Goal: Transaction & Acquisition: Purchase product/service

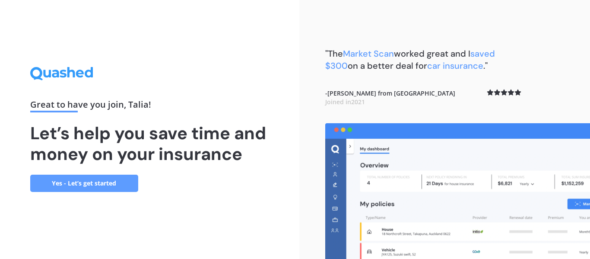
click at [124, 181] on link "Yes - Let’s get started" at bounding box center [84, 183] width 108 height 17
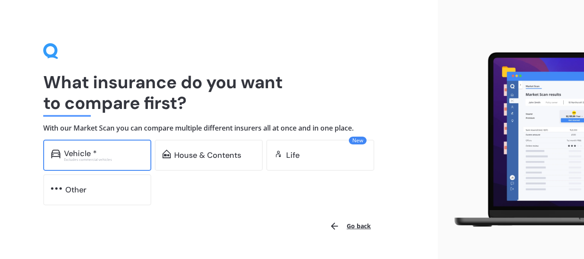
click at [121, 158] on div "Excludes commercial vehicles" at bounding box center [104, 159] width 80 height 3
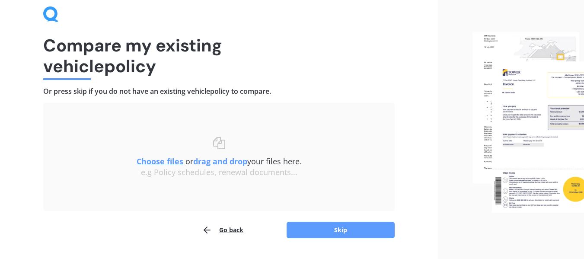
scroll to position [60, 0]
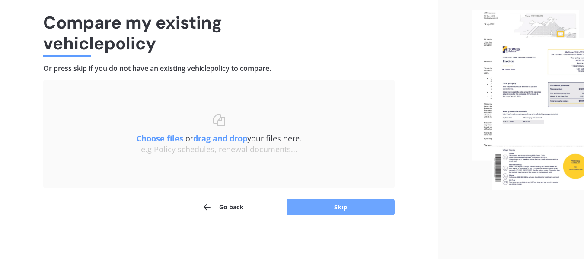
click at [335, 204] on button "Skip" at bounding box center [341, 207] width 108 height 16
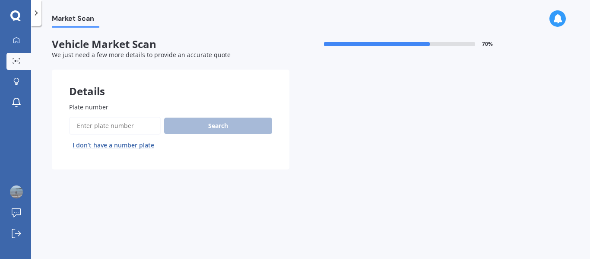
click at [112, 124] on input "Plate number" at bounding box center [115, 126] width 92 height 18
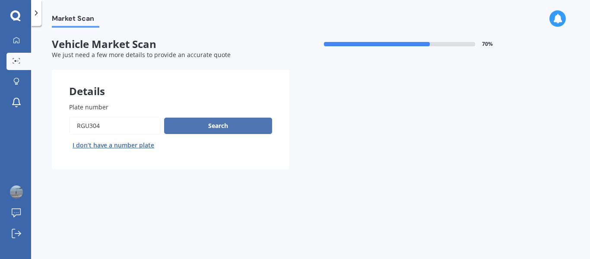
type input "RGU304"
click at [187, 129] on button "Search" at bounding box center [218, 126] width 108 height 16
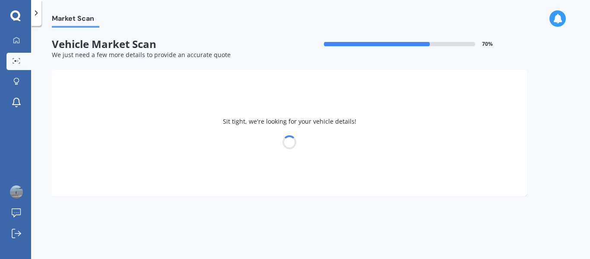
select select "MITSUBISHI"
select select "OUTLANDER"
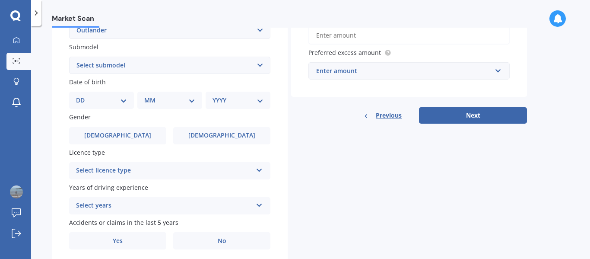
scroll to position [211, 0]
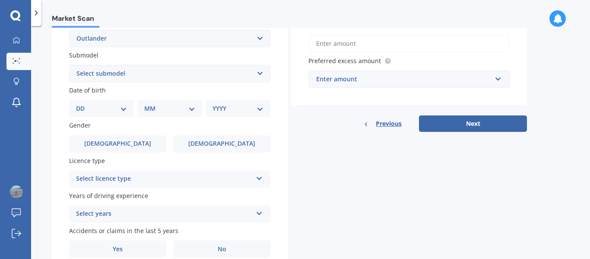
click at [99, 116] on div "DD 01 02 03 04 05 06 07 08 09 10 11 12 13 14 15 16 17 18 19 20 21 22 23 24 25 2…" at bounding box center [101, 108] width 65 height 17
click at [101, 112] on select "DD 01 02 03 04 05 06 07 08 09 10 11 12 13 14 15 16 17 18 19 20 21 22 23 24 25 2…" at bounding box center [101, 109] width 51 height 10
select select "30"
click at [83, 104] on select "DD 01 02 03 04 05 06 07 08 09 10 11 12 13 14 15 16 17 18 19 20 21 22 23 24 25 2…" at bounding box center [101, 109] width 51 height 10
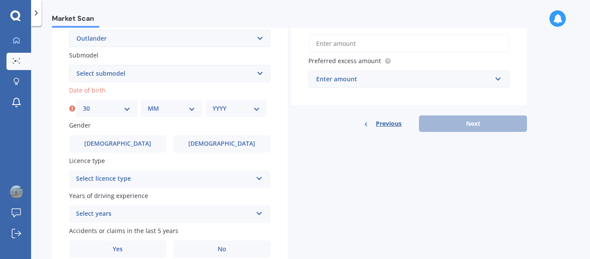
click at [183, 110] on select "MM 01 02 03 04 05 06 07 08 09 10 11 12" at bounding box center [172, 109] width 48 height 10
select select "07"
click at [148, 104] on select "MM 01 02 03 04 05 06 07 08 09 10 11 12" at bounding box center [172, 109] width 48 height 10
click at [254, 106] on select "YYYY 2025 2024 2023 2022 2021 2020 2019 2018 2017 2016 2015 2014 2013 2012 2011…" at bounding box center [237, 109] width 48 height 10
select select "1988"
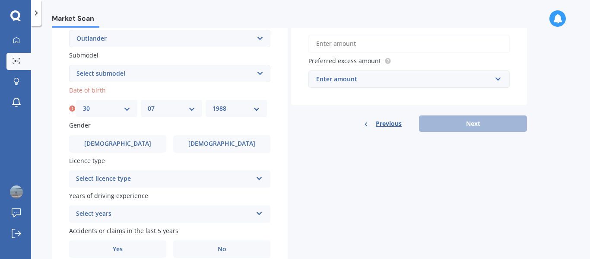
click at [213, 104] on select "YYYY 2025 2024 2023 2022 2021 2020 2019 2018 2017 2016 2015 2014 2013 2012 2011…" at bounding box center [237, 109] width 48 height 10
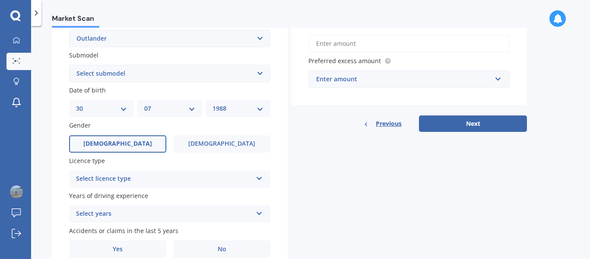
click at [119, 147] on span "[DEMOGRAPHIC_DATA]" at bounding box center [117, 143] width 69 height 7
click at [0, 0] on input "[DEMOGRAPHIC_DATA]" at bounding box center [0, 0] width 0 height 0
click at [125, 172] on div "Select licence type NZ Full NZ Restricted NZ Learners [GEOGRAPHIC_DATA] [GEOGRA…" at bounding box center [169, 178] width 201 height 17
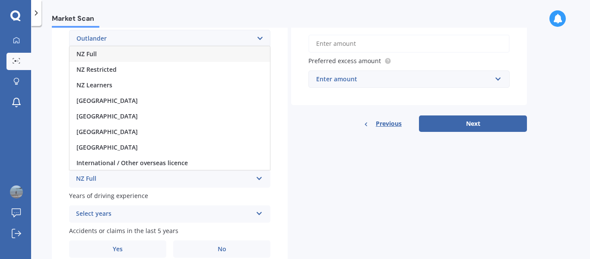
click at [107, 54] on div "NZ Full" at bounding box center [170, 54] width 201 height 16
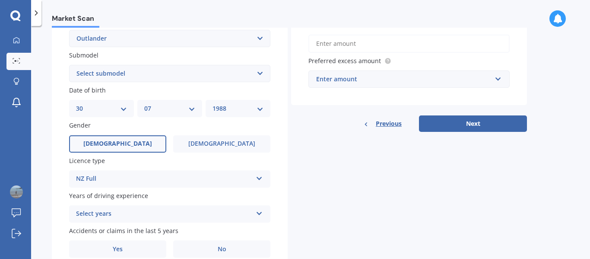
click at [149, 194] on label "Years of driving experience" at bounding box center [168, 195] width 198 height 9
click at [260, 212] on icon at bounding box center [259, 212] width 7 height 6
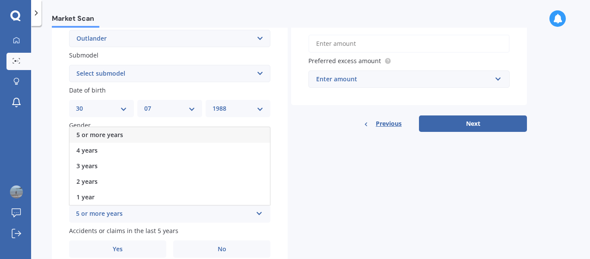
click at [119, 133] on span "5 or more years" at bounding box center [100, 135] width 47 height 8
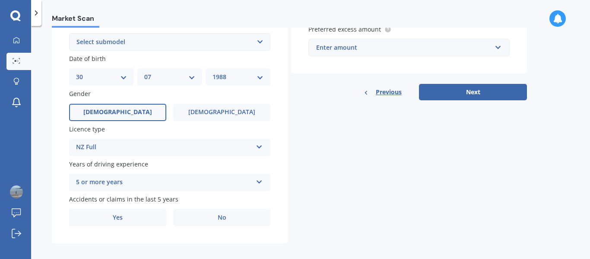
scroll to position [250, 0]
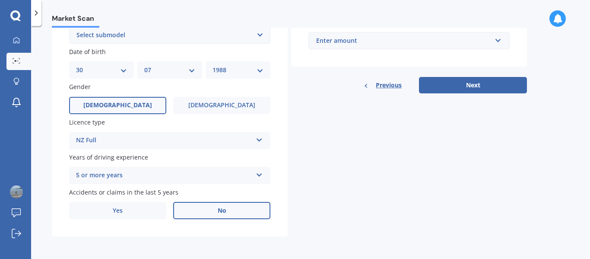
click at [230, 215] on label "No" at bounding box center [221, 210] width 97 height 17
click at [0, 0] on input "No" at bounding box center [0, 0] width 0 height 0
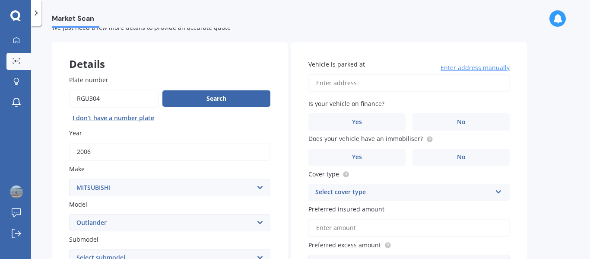
scroll to position [32, 0]
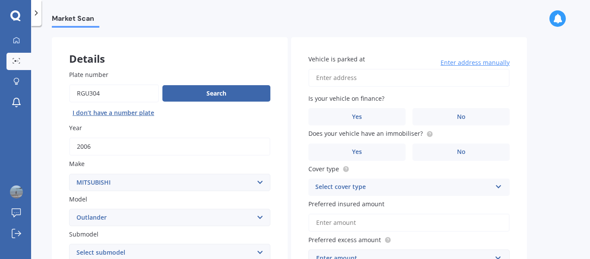
click at [371, 75] on input "Vehicle is parked at" at bounding box center [409, 78] width 201 height 18
type input "[STREET_ADDRESS]"
click at [467, 109] on label "No" at bounding box center [461, 116] width 97 height 17
click at [0, 0] on input "No" at bounding box center [0, 0] width 0 height 0
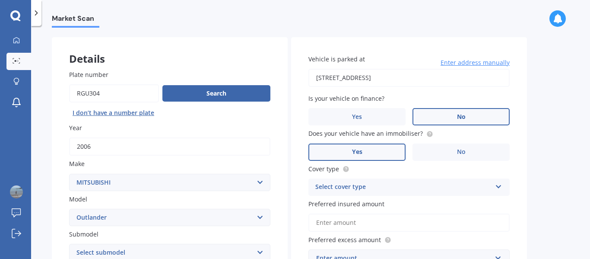
click at [379, 153] on label "Yes" at bounding box center [357, 151] width 97 height 17
click at [0, 0] on input "Yes" at bounding box center [0, 0] width 0 height 0
click at [454, 187] on div "Select cover type" at bounding box center [404, 187] width 176 height 10
click at [361, 203] on span "Comprehensive" at bounding box center [339, 204] width 46 height 8
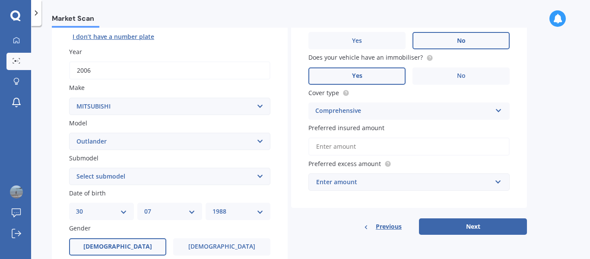
scroll to position [136, 0]
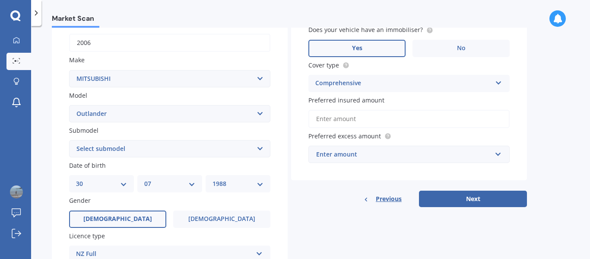
click at [363, 125] on input "Preferred insured amount" at bounding box center [409, 119] width 201 height 18
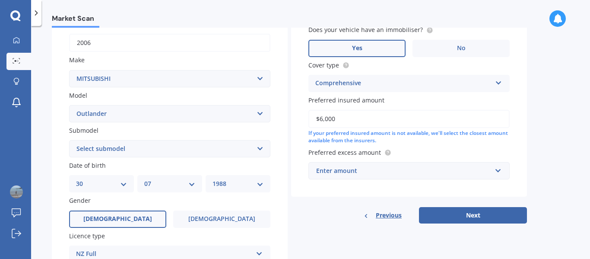
type input "$6,000"
click at [392, 172] on div "Enter amount" at bounding box center [403, 171] width 175 height 10
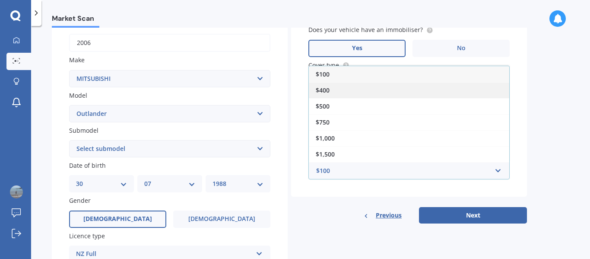
click at [325, 94] on div "$400" at bounding box center [409, 90] width 201 height 16
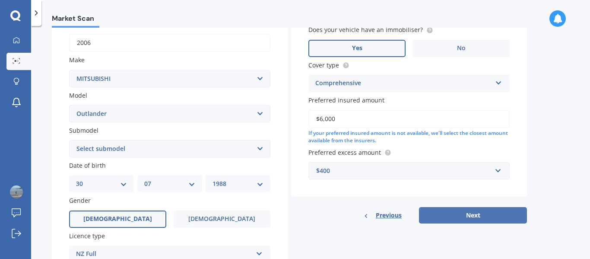
click at [473, 216] on button "Next" at bounding box center [473, 215] width 108 height 16
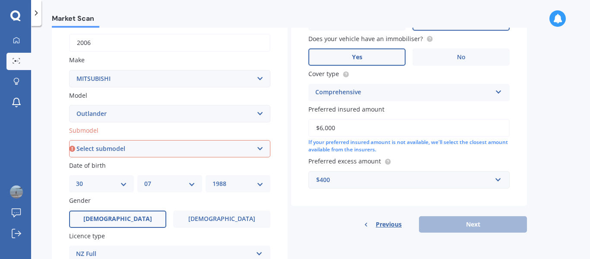
click at [261, 155] on select "Select submodel (All other) 2.4 Litre Station Wagon 3.0 Litre AWD 3.0 VRX Auto …" at bounding box center [169, 148] width 201 height 17
select select "2.4 LITRE STATION WAGON"
click at [69, 140] on select "Select submodel (All other) 2.4 Litre Station Wagon 3.0 Litre AWD 3.0 VRX Auto …" at bounding box center [169, 148] width 201 height 17
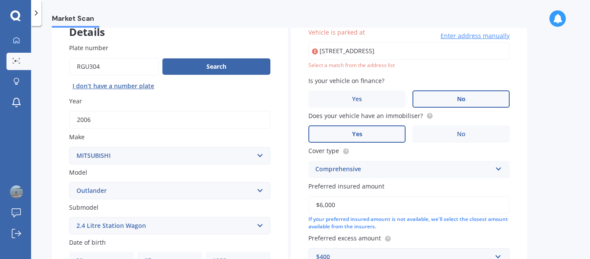
click at [457, 47] on input "[STREET_ADDRESS]" at bounding box center [409, 51] width 201 height 18
type input "[STREET_ADDRESS]"
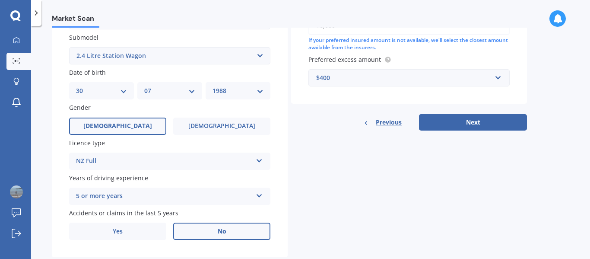
scroll to position [235, 0]
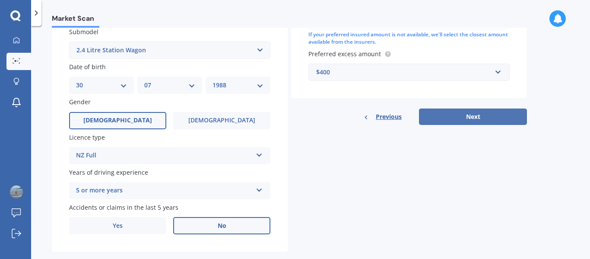
click at [499, 117] on button "Next" at bounding box center [473, 116] width 108 height 16
select select "30"
select select "07"
select select "1988"
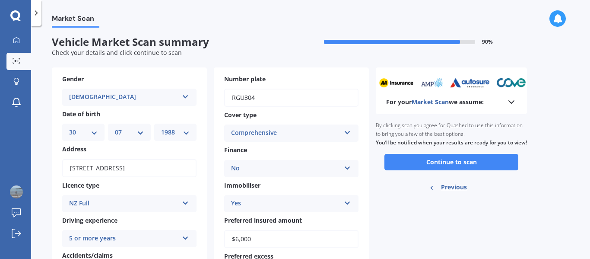
scroll to position [0, 0]
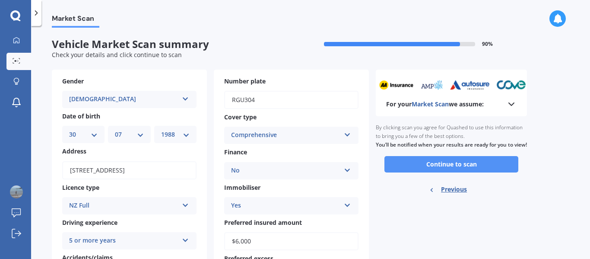
click at [484, 172] on button "Continue to scan" at bounding box center [452, 164] width 134 height 16
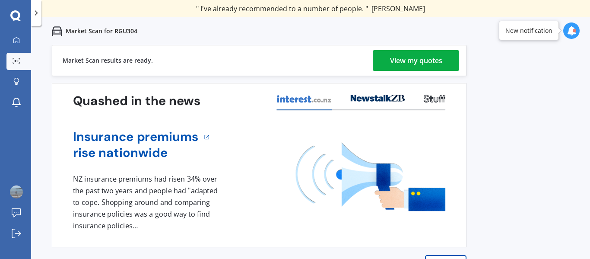
click at [425, 65] on div "View my quotes" at bounding box center [416, 60] width 52 height 21
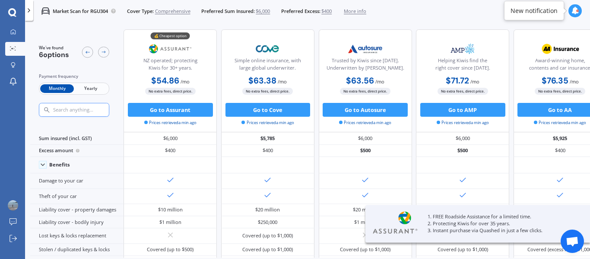
click at [92, 87] on span "Yearly" at bounding box center [91, 88] width 34 height 9
